Goal: Navigation & Orientation: Find specific page/section

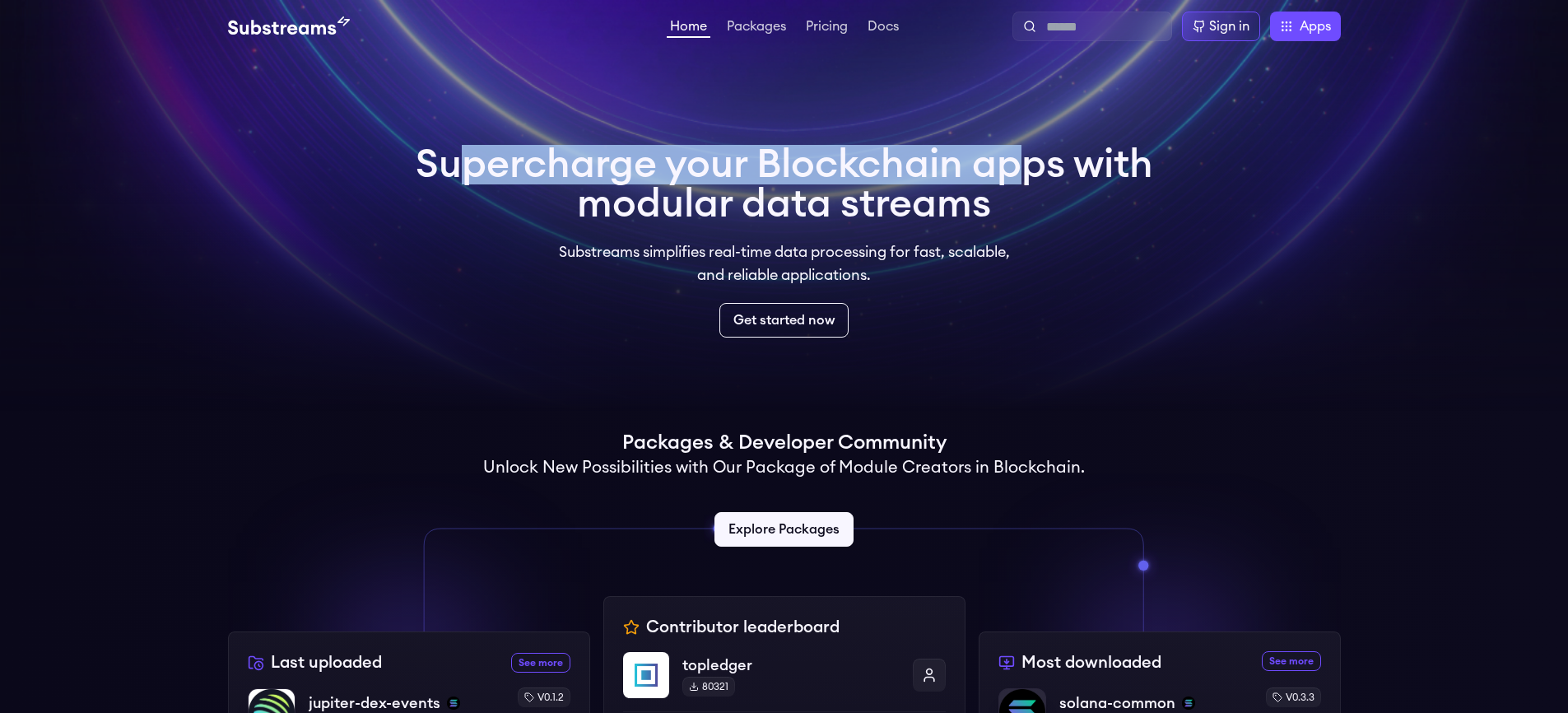
drag, startPoint x: 507, startPoint y: 163, endPoint x: 1070, endPoint y: 165, distance: 563.0
click at [1070, 165] on h1 "Supercharge your Blockchain apps with modular data streams" at bounding box center [784, 184] width 738 height 79
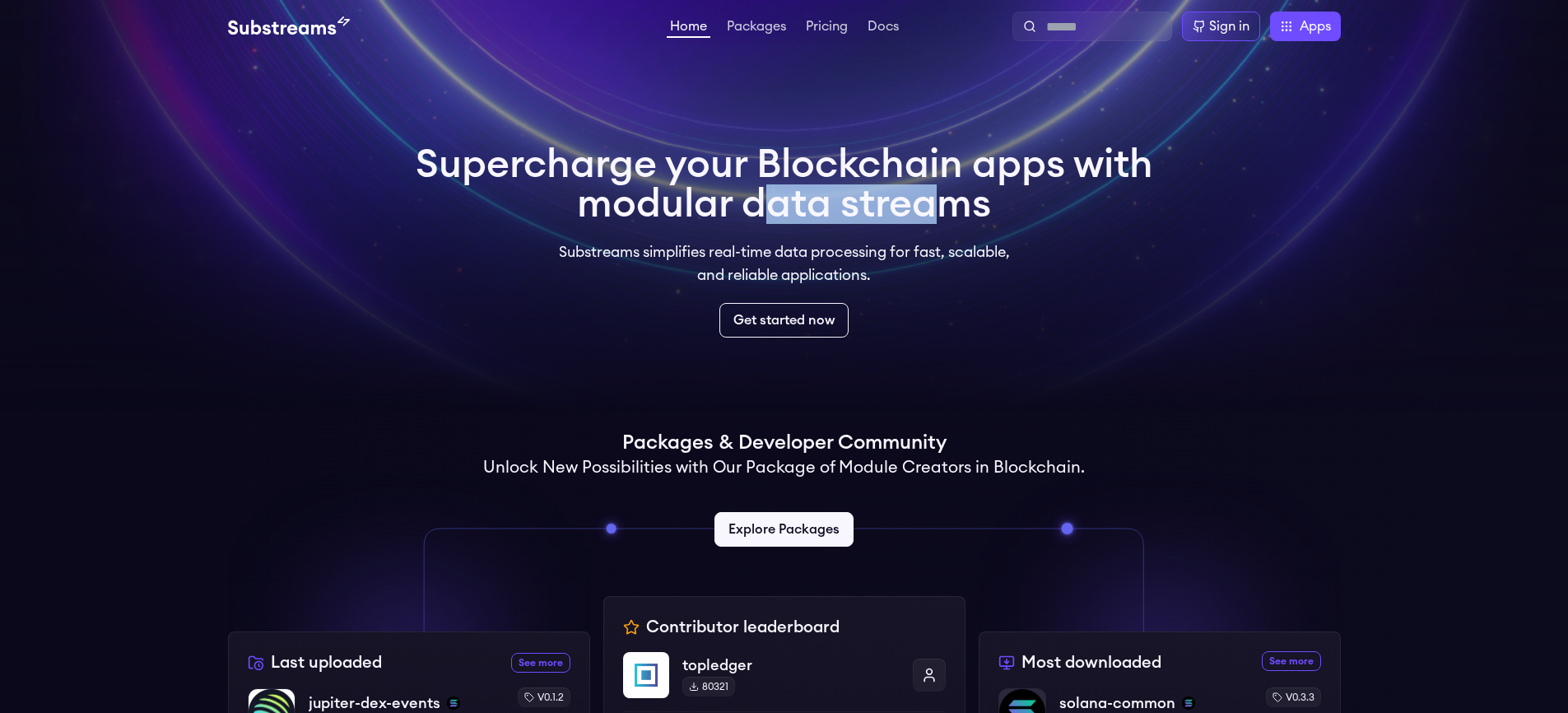
drag, startPoint x: 836, startPoint y: 200, endPoint x: 985, endPoint y: 212, distance: 149.5
click at [985, 212] on h1 "Supercharge your Blockchain apps with modular data streams" at bounding box center [784, 184] width 738 height 79
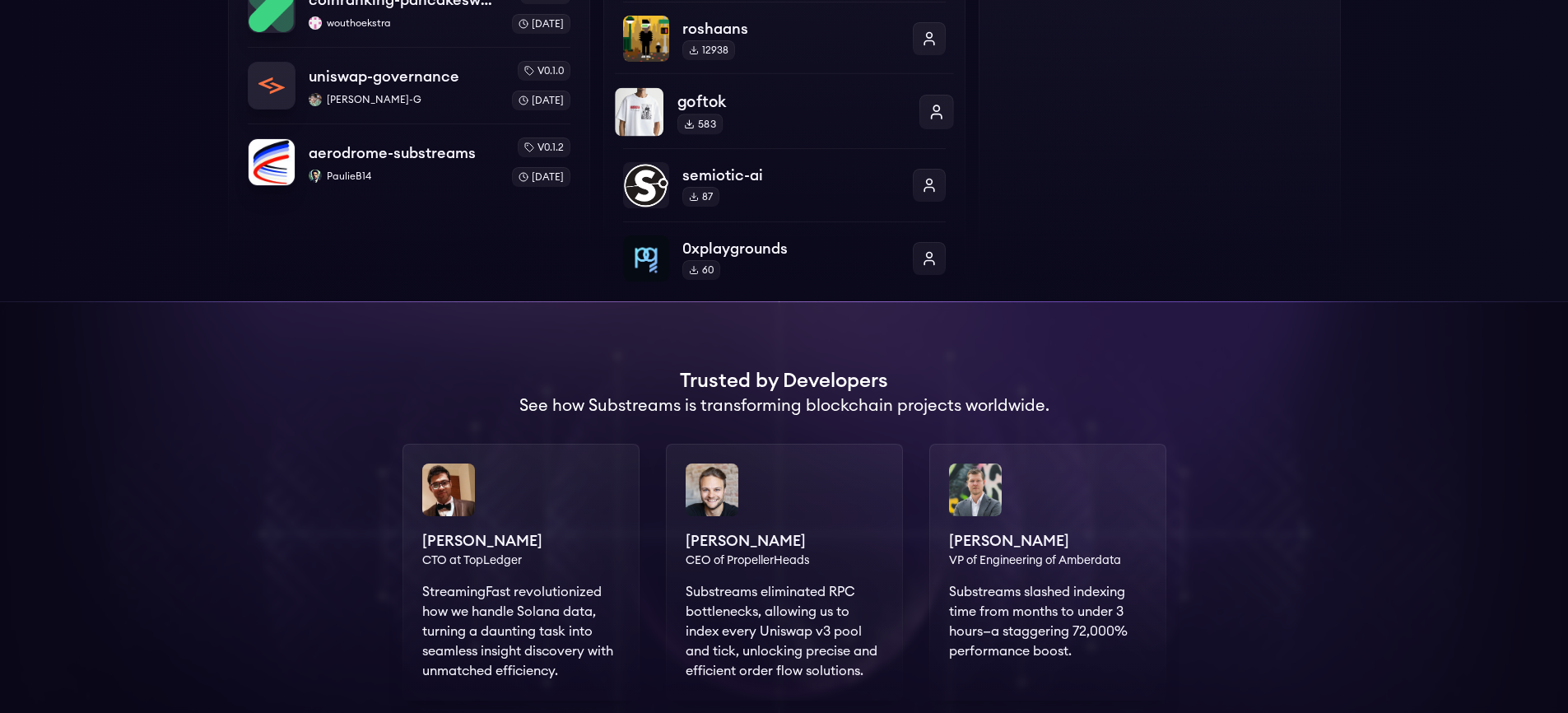
scroll to position [395, 0]
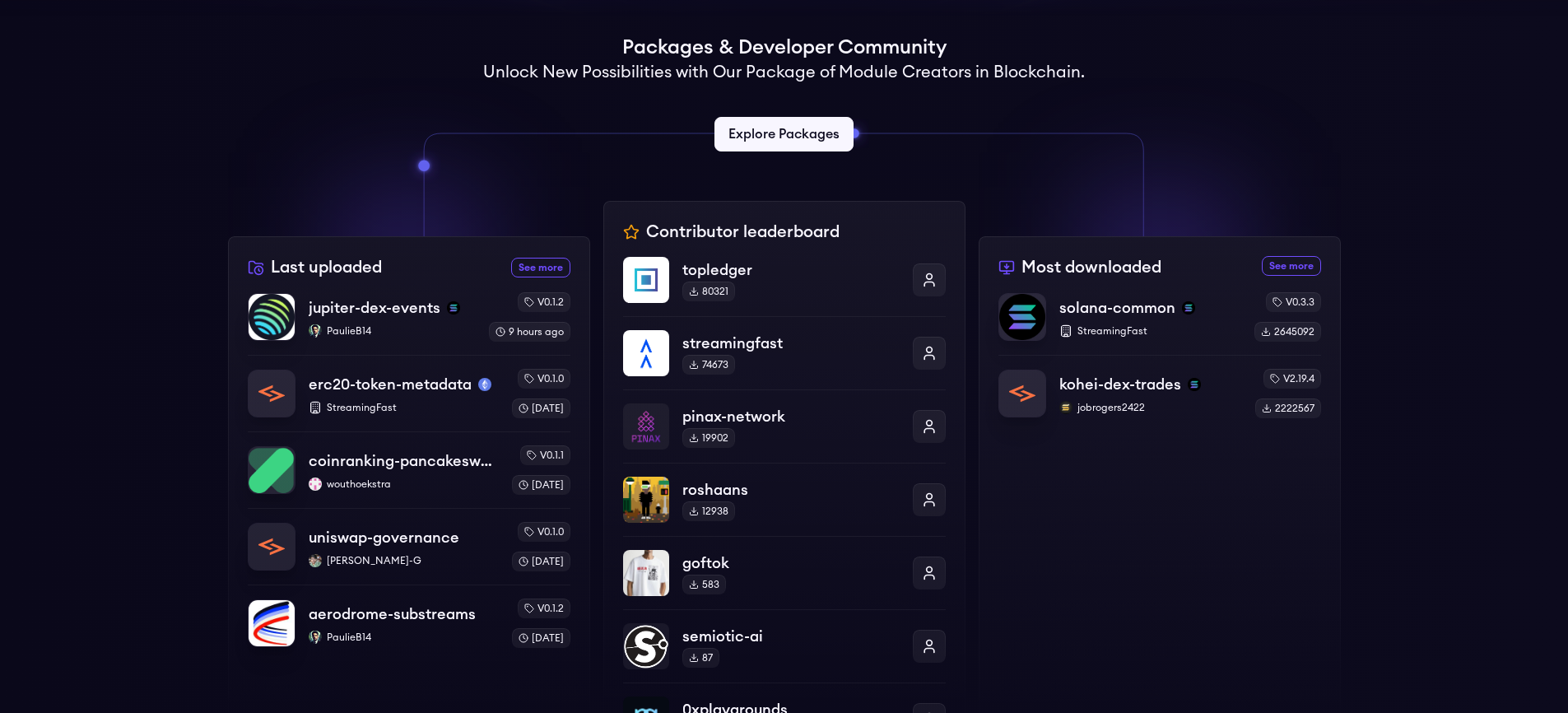
click at [1420, 216] on div "Supercharge your Blockchain apps with modular data streams Substreams simplifie…" at bounding box center [784, 442] width 1568 height 1570
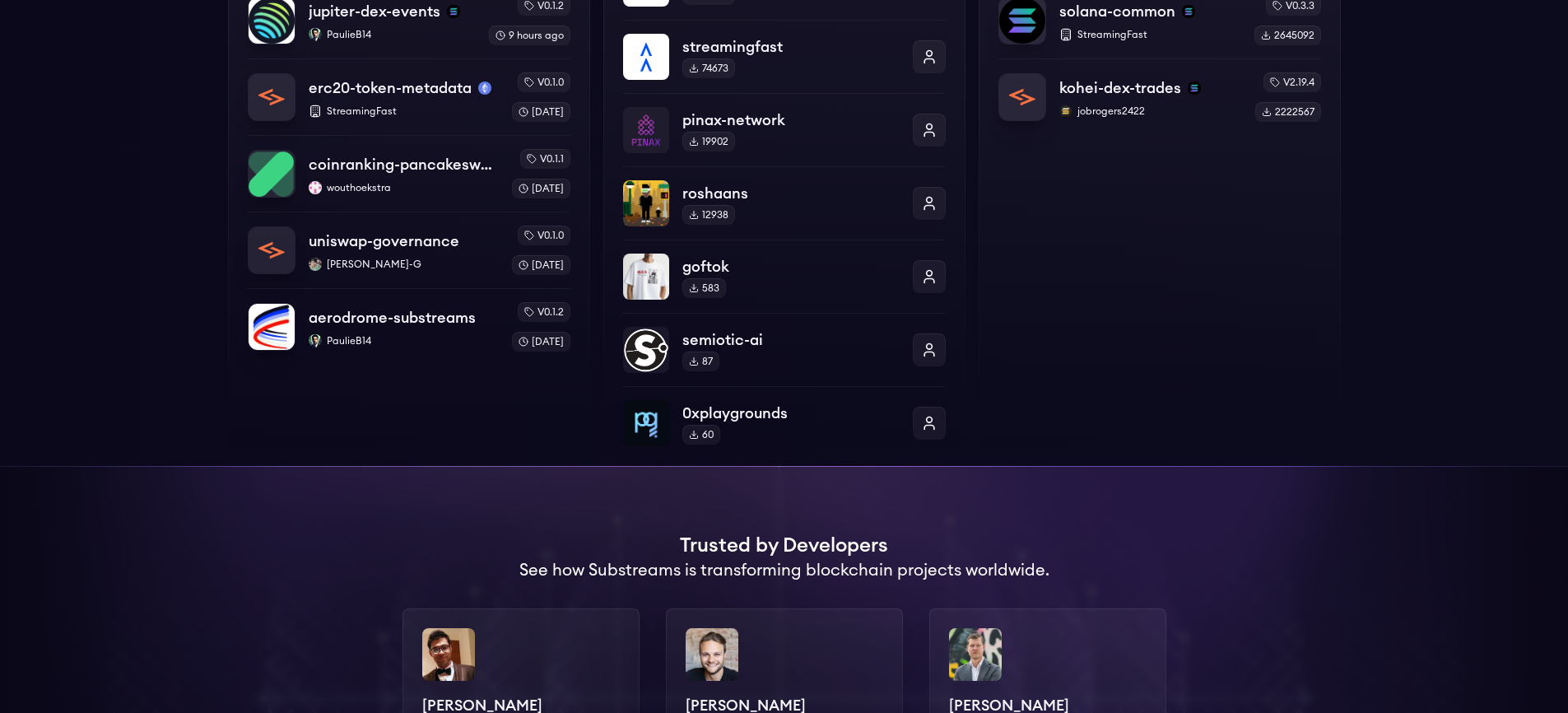
click at [594, 178] on div "Last uploaded See more recently uploaded packages jupiter-dex-events PaulieB14 …" at bounding box center [784, 185] width 1112 height 562
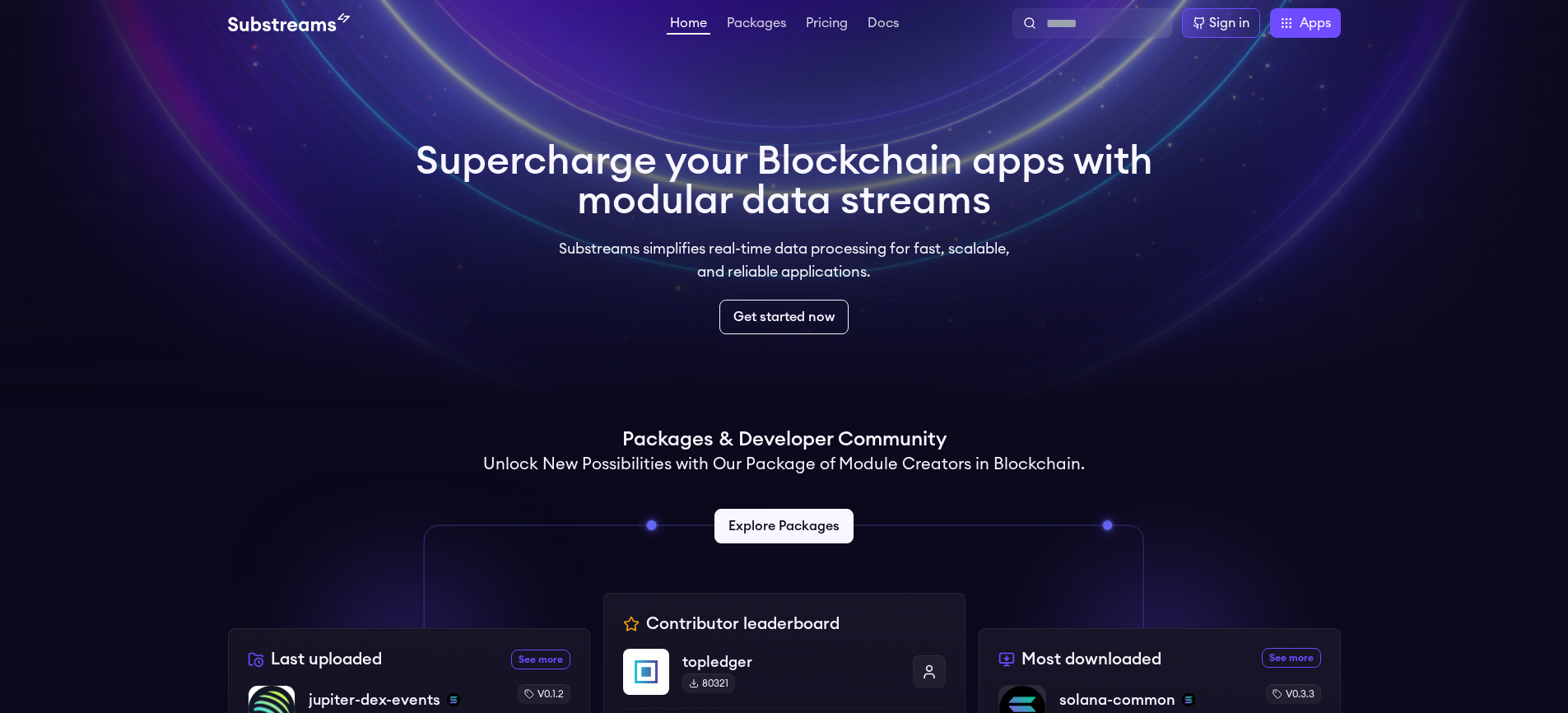
scroll to position [99, 0]
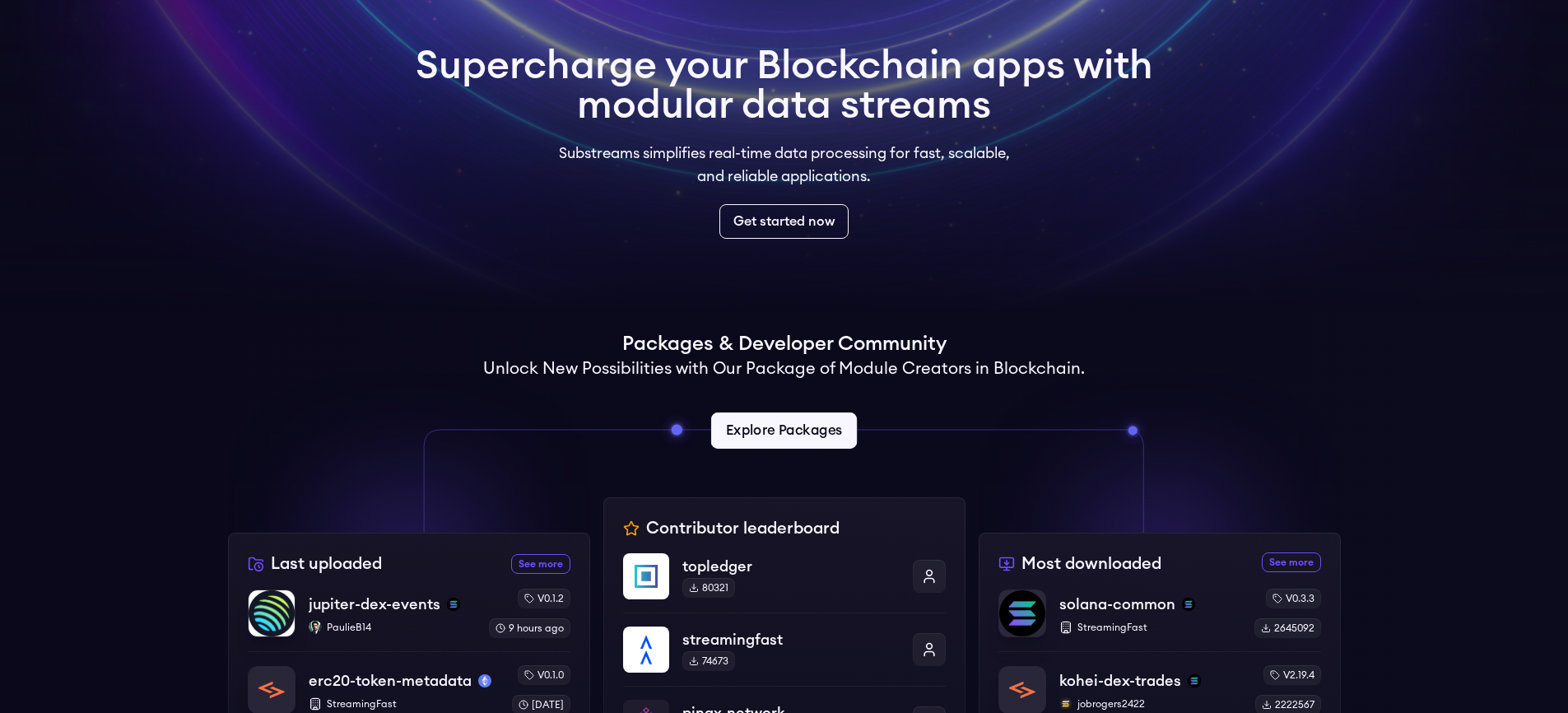
click at [782, 421] on link "Explore Packages" at bounding box center [784, 430] width 146 height 36
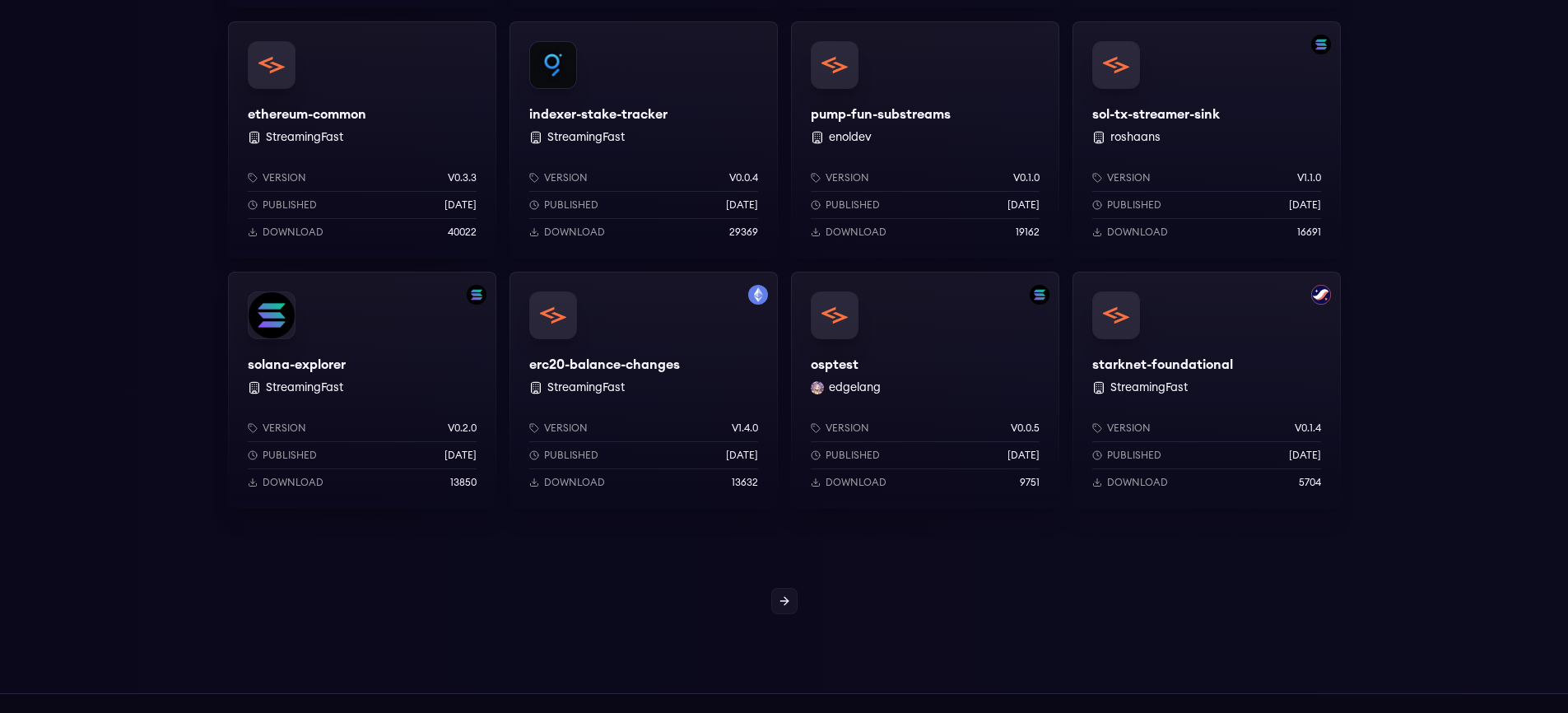
scroll to position [1553, 0]
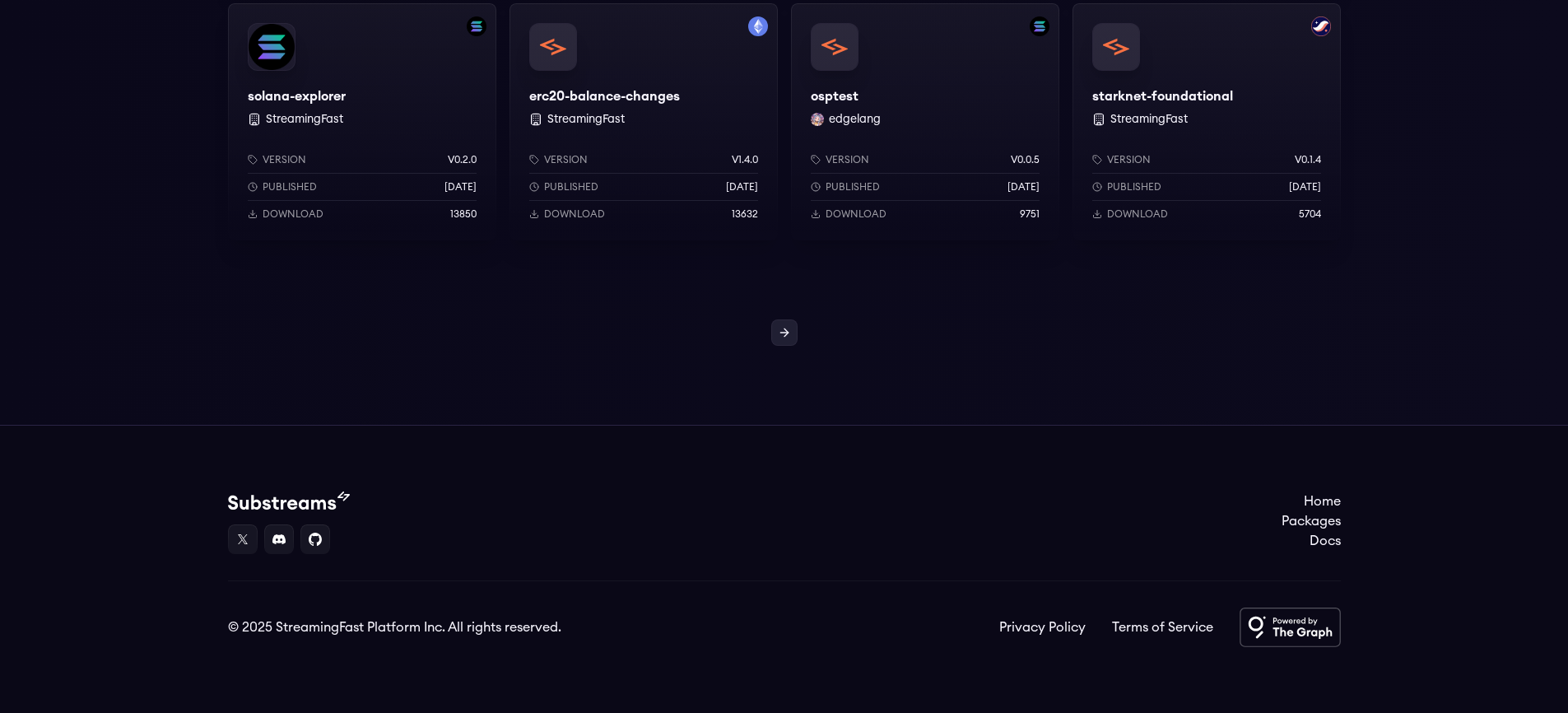
click at [785, 343] on link at bounding box center [784, 333] width 26 height 26
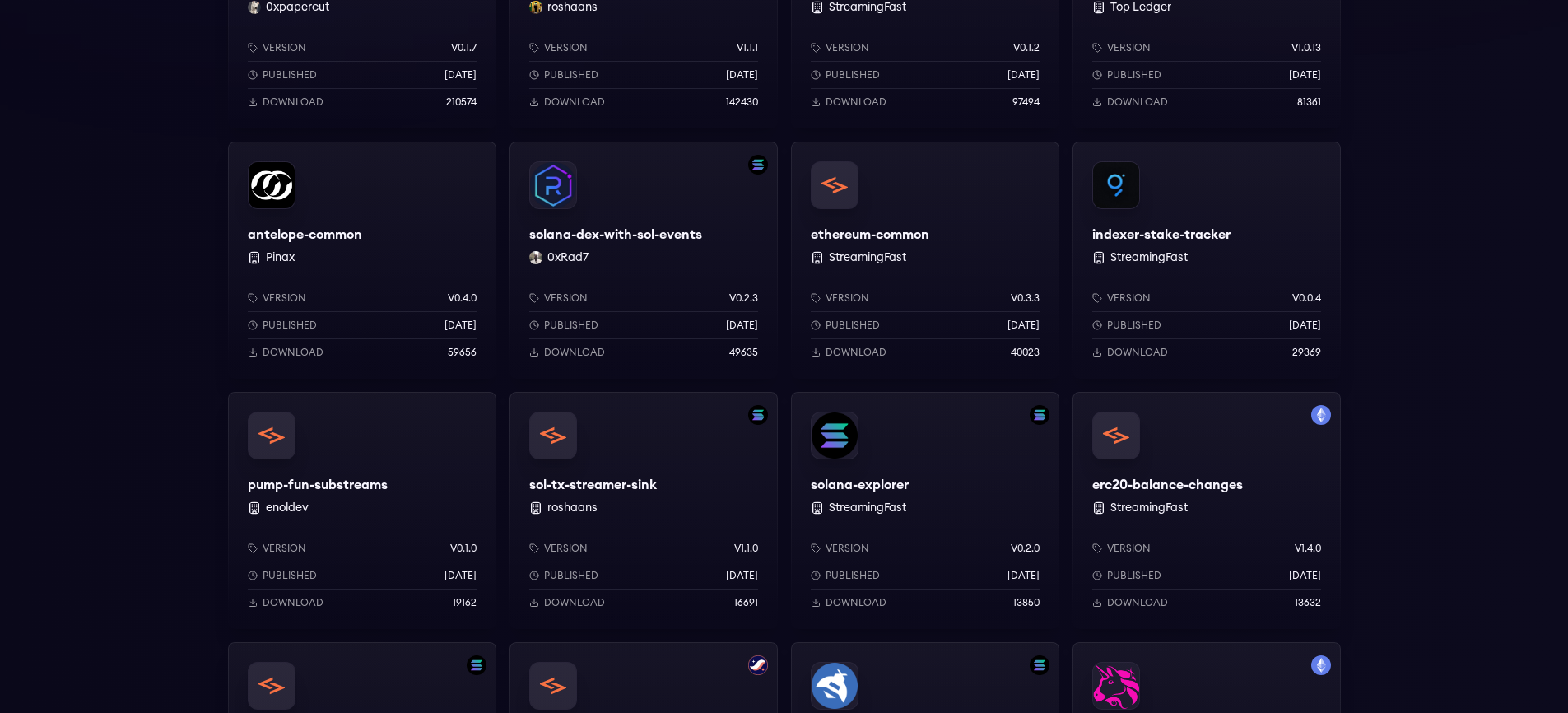
scroll to position [170, 0]
